Goal: Navigation & Orientation: Find specific page/section

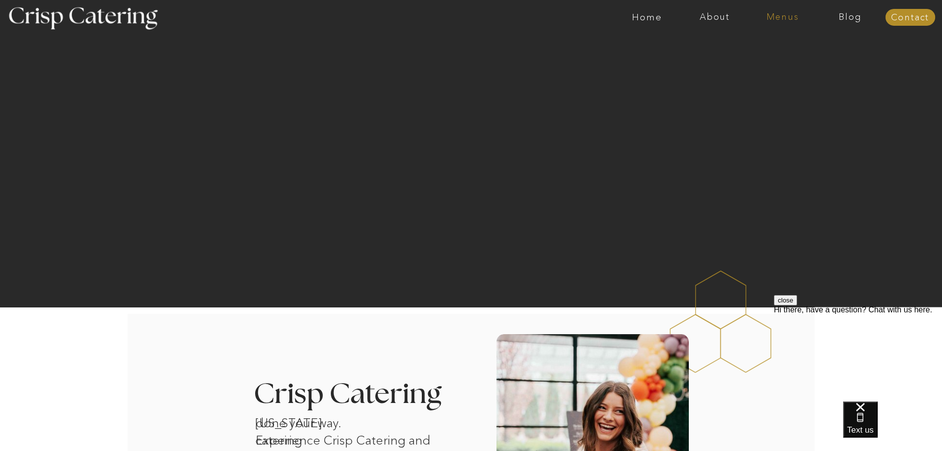
click at [784, 16] on nav "Menus" at bounding box center [783, 17] width 68 height 10
click at [777, 60] on nav "Winter (Sep-Feb)" at bounding box center [781, 57] width 81 height 9
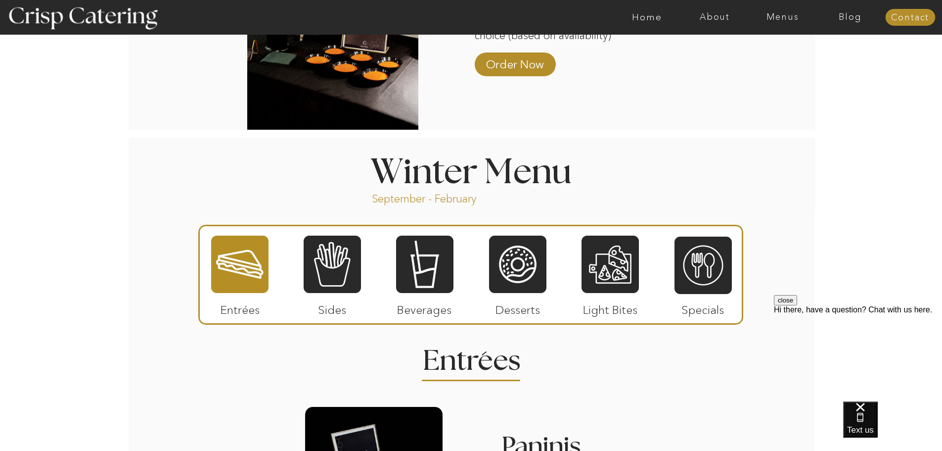
scroll to position [989, 0]
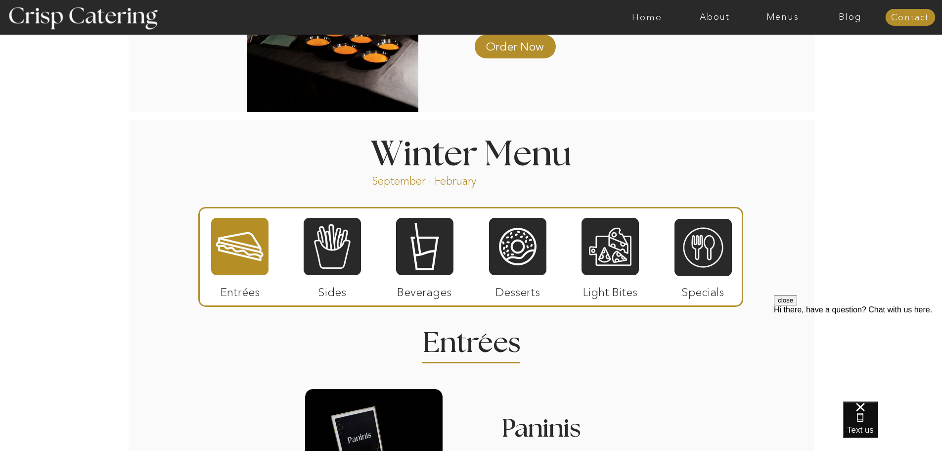
click at [609, 250] on div at bounding box center [610, 246] width 57 height 59
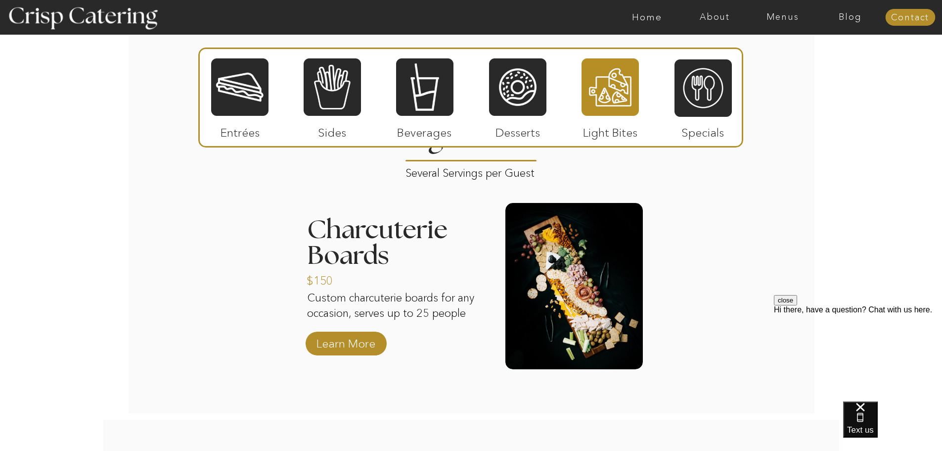
scroll to position [1187, 0]
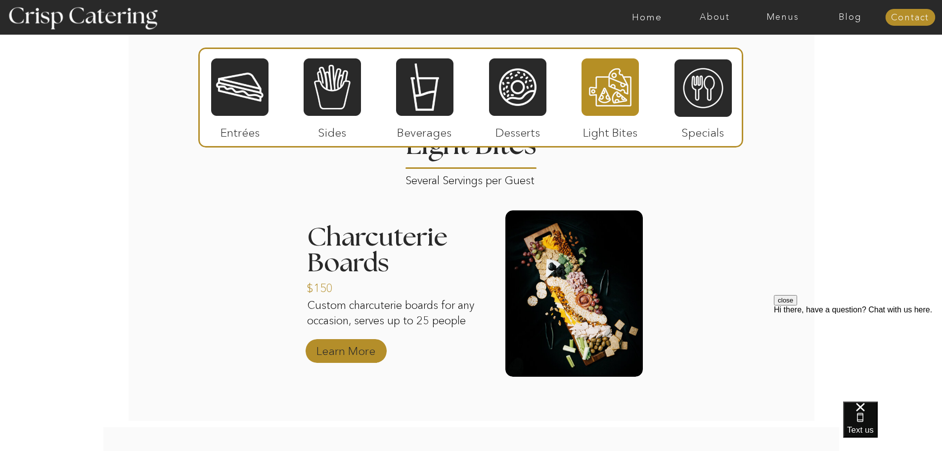
click at [361, 350] on p "Learn More" at bounding box center [346, 348] width 66 height 29
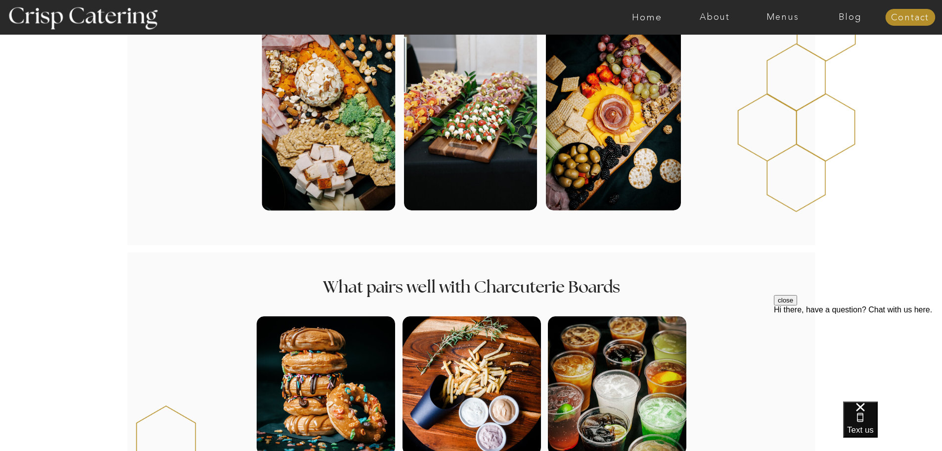
scroll to position [176, 0]
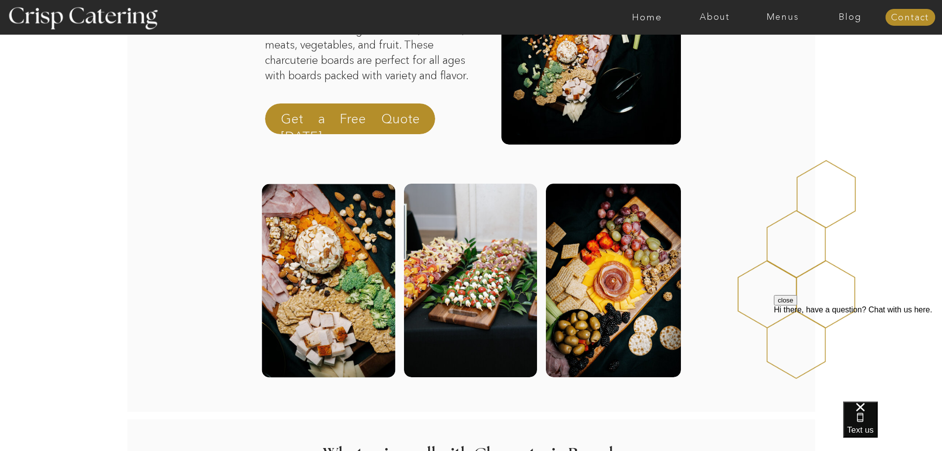
click at [631, 281] on div at bounding box center [613, 279] width 135 height 193
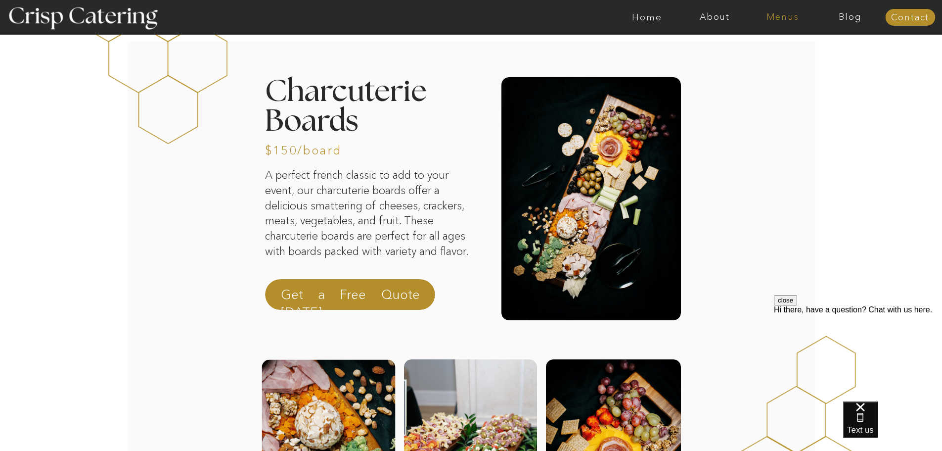
click at [788, 12] on nav "Menus" at bounding box center [783, 17] width 68 height 10
click at [795, 58] on nav "Winter (Sep-Feb)" at bounding box center [781, 57] width 81 height 9
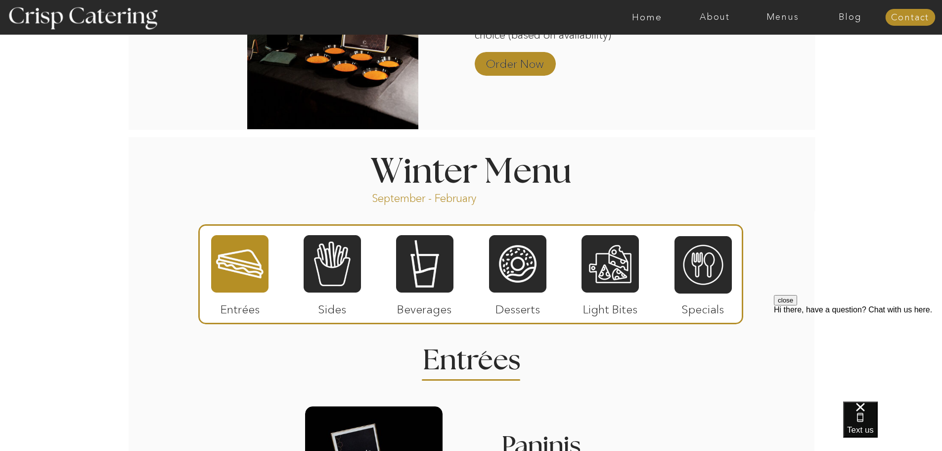
scroll to position [989, 0]
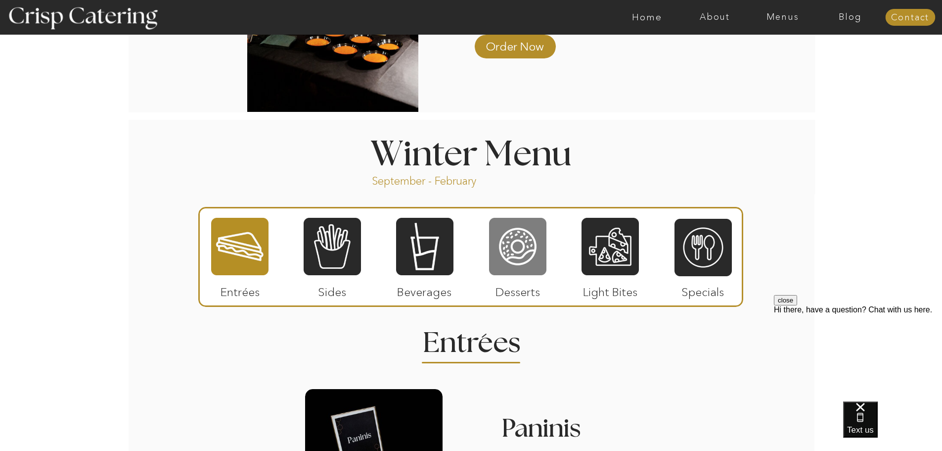
click at [521, 256] on div at bounding box center [517, 246] width 57 height 59
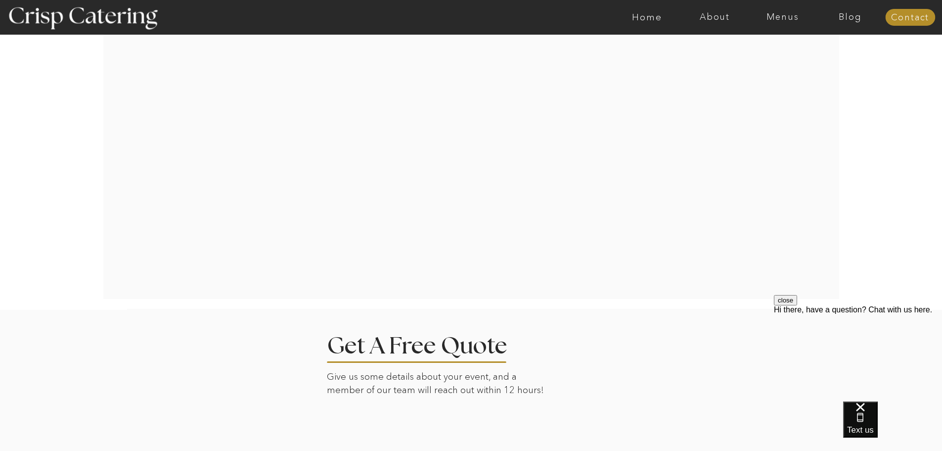
scroll to position [2028, 0]
